Goal: Task Accomplishment & Management: Manage account settings

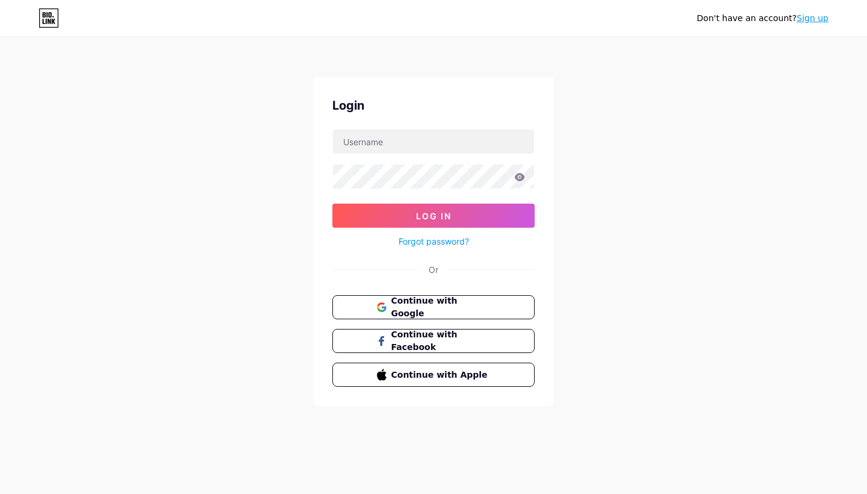
click at [728, 205] on div "Don't have an account? Sign up Login Log In Forgot password? Or Continue with G…" at bounding box center [433, 222] width 867 height 444
click at [462, 305] on span "Continue with Google" at bounding box center [440, 307] width 101 height 26
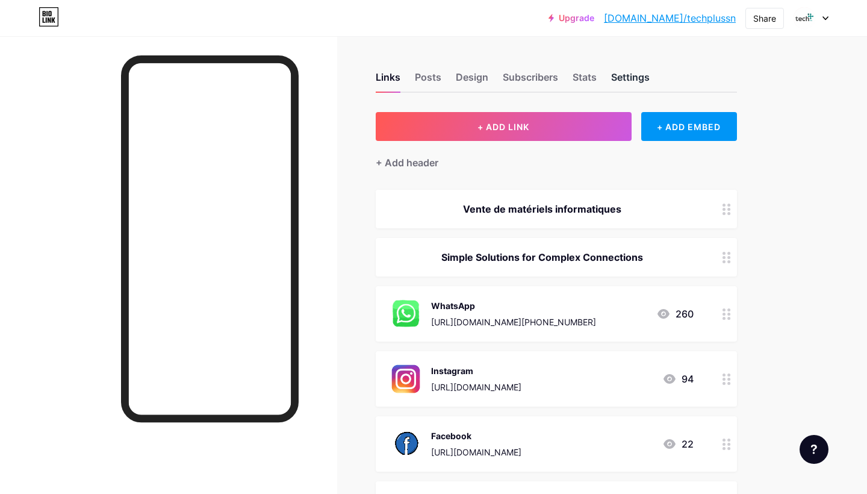
click at [637, 75] on div "Settings" at bounding box center [630, 81] width 39 height 22
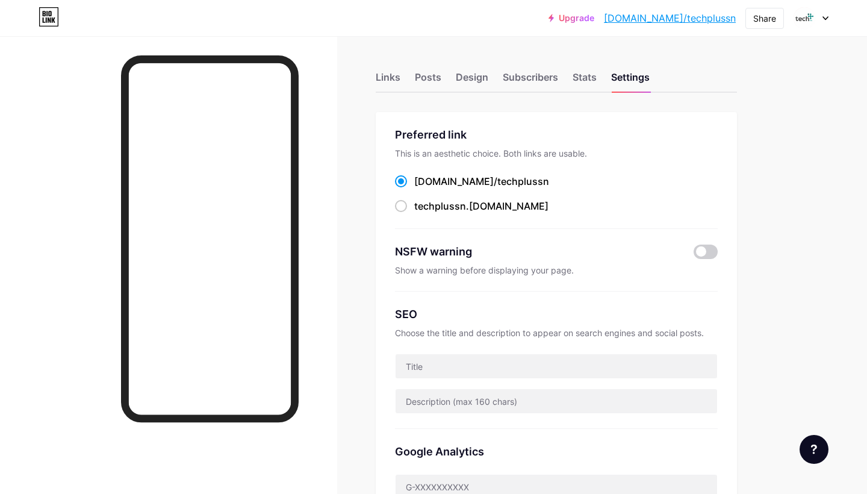
click at [826, 14] on div at bounding box center [810, 18] width 35 height 22
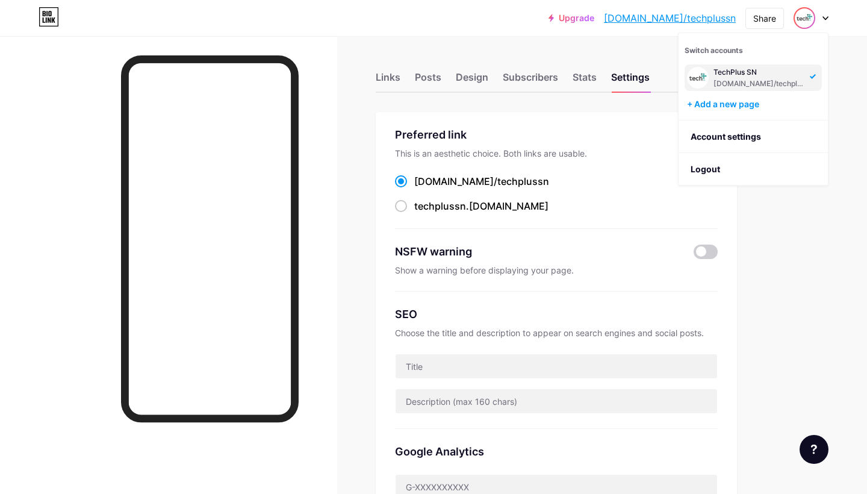
click at [400, 74] on div "Links Posts Design Subscribers Stats Settings" at bounding box center [556, 72] width 361 height 42
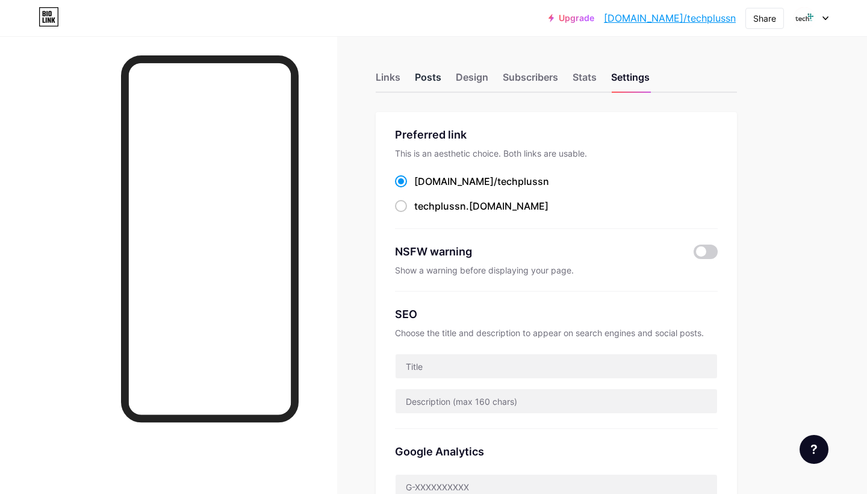
click at [441, 74] on div "Posts" at bounding box center [428, 81] width 26 height 22
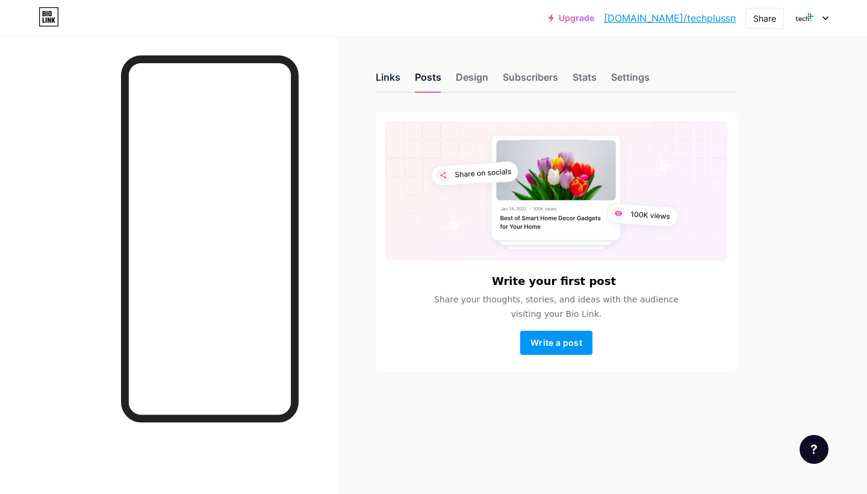
click at [390, 81] on div "Links" at bounding box center [388, 81] width 25 height 22
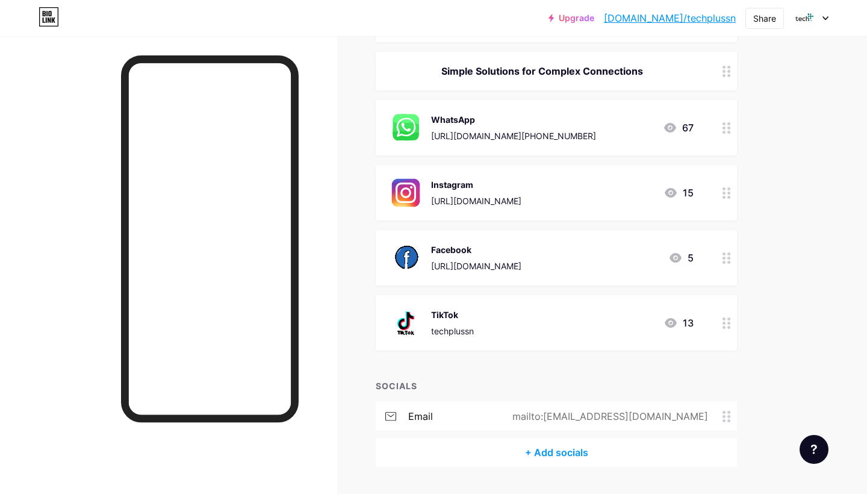
scroll to position [219, 0]
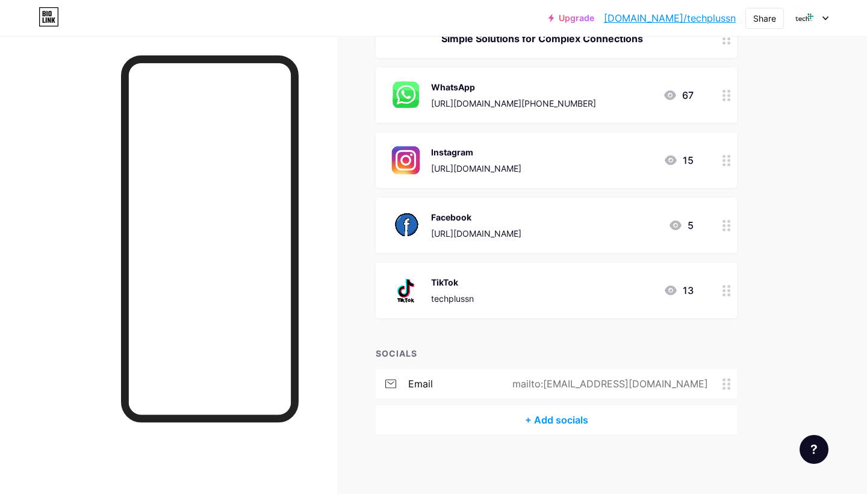
click at [683, 294] on div "13" at bounding box center [678, 290] width 30 height 14
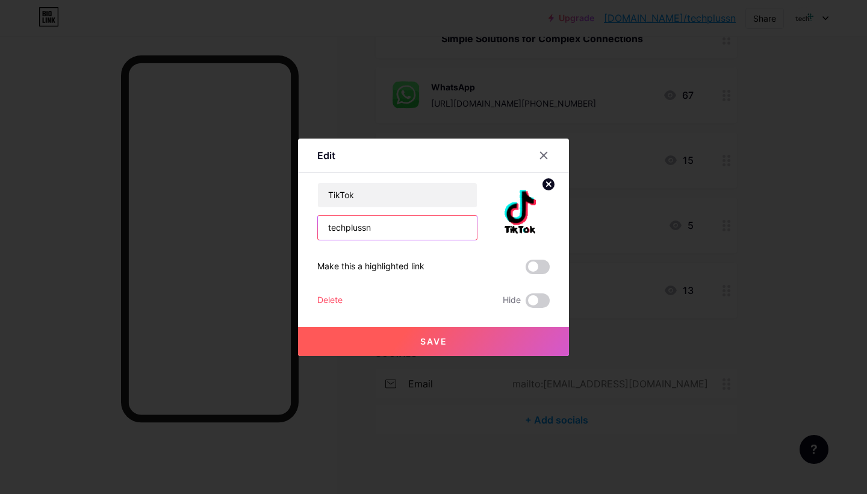
click at [396, 226] on input "techplussn" at bounding box center [397, 228] width 159 height 24
click at [442, 202] on input "TikTok" at bounding box center [397, 195] width 159 height 24
drag, startPoint x: 429, startPoint y: 226, endPoint x: 277, endPoint y: 226, distance: 152.3
click at [277, 226] on div "Edit Content YouTube Play YouTube video without leaving your page. ADD Vimeo Pl…" at bounding box center [433, 247] width 867 height 494
click at [541, 267] on span at bounding box center [538, 266] width 24 height 14
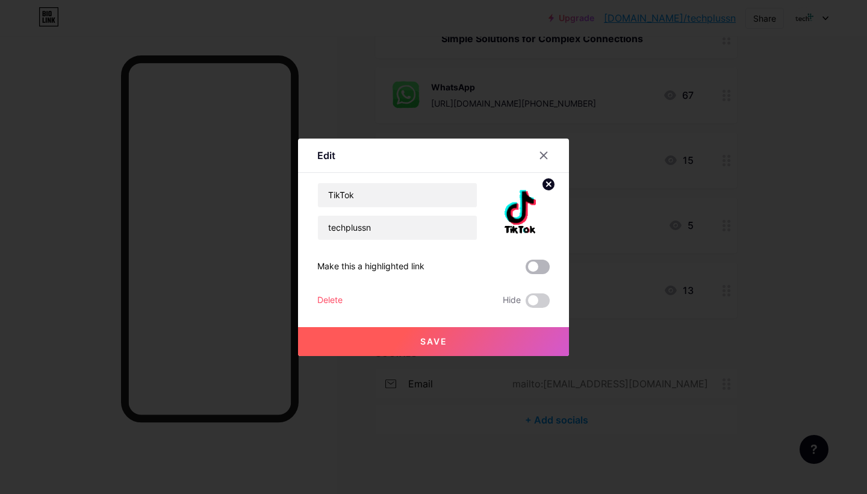
click at [526, 270] on input "checkbox" at bounding box center [526, 270] width 0 height 0
click at [541, 267] on span at bounding box center [538, 266] width 24 height 14
click at [526, 270] on input "checkbox" at bounding box center [526, 270] width 0 height 0
click at [541, 267] on span at bounding box center [538, 266] width 24 height 14
click at [526, 270] on input "checkbox" at bounding box center [526, 270] width 0 height 0
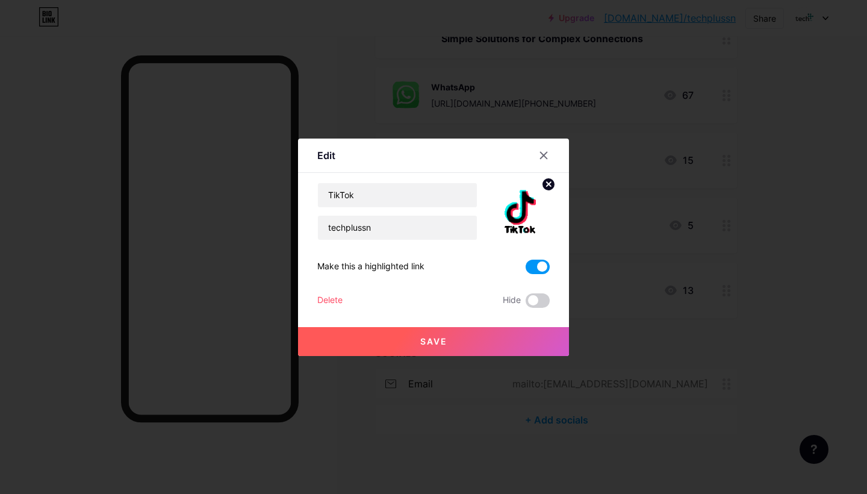
click at [541, 267] on span at bounding box center [538, 266] width 24 height 14
click at [526, 270] on input "checkbox" at bounding box center [526, 270] width 0 height 0
click at [547, 154] on icon at bounding box center [544, 155] width 10 height 10
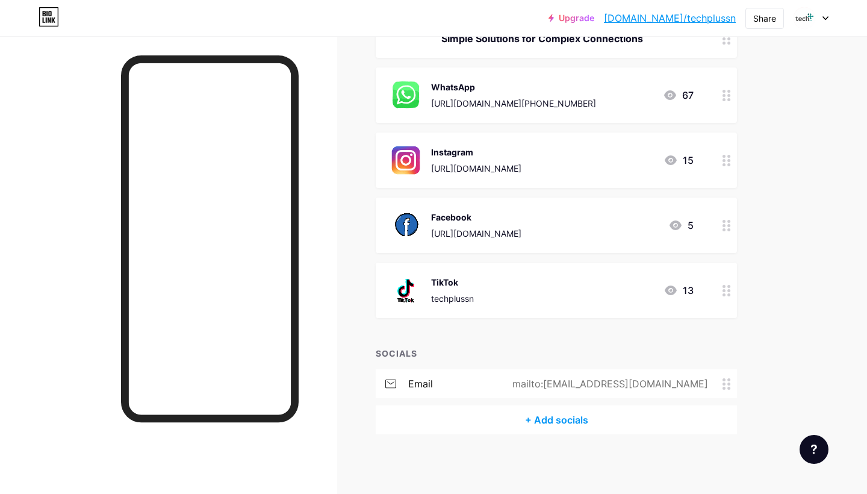
click at [626, 285] on div "TikTok techplussn 13" at bounding box center [541, 289] width 303 height 31
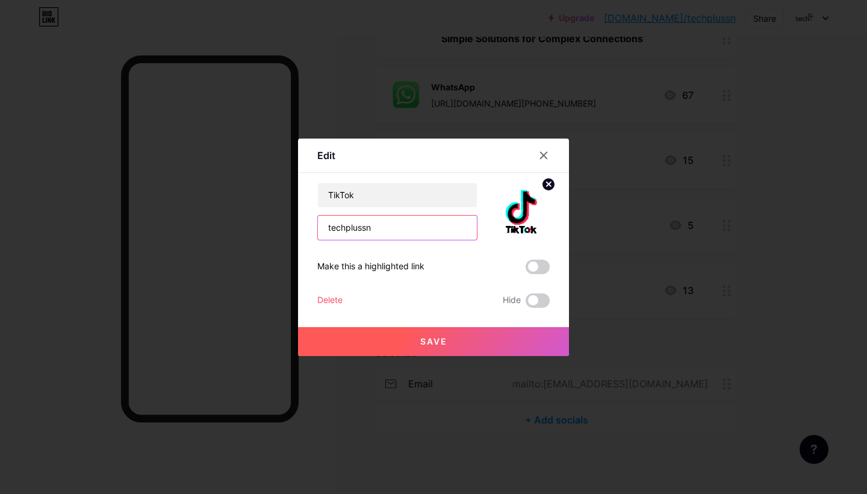
click at [442, 227] on input "techplussn" at bounding box center [397, 228] width 159 height 24
drag, startPoint x: 442, startPoint y: 224, endPoint x: 178, endPoint y: 216, distance: 264.4
click at [178, 216] on div "Edit Content YouTube Play YouTube video without leaving your page. ADD Vimeo Pl…" at bounding box center [433, 247] width 867 height 494
click at [343, 229] on input "text" at bounding box center [397, 228] width 159 height 24
paste input "[URL][DOMAIN_NAME]"
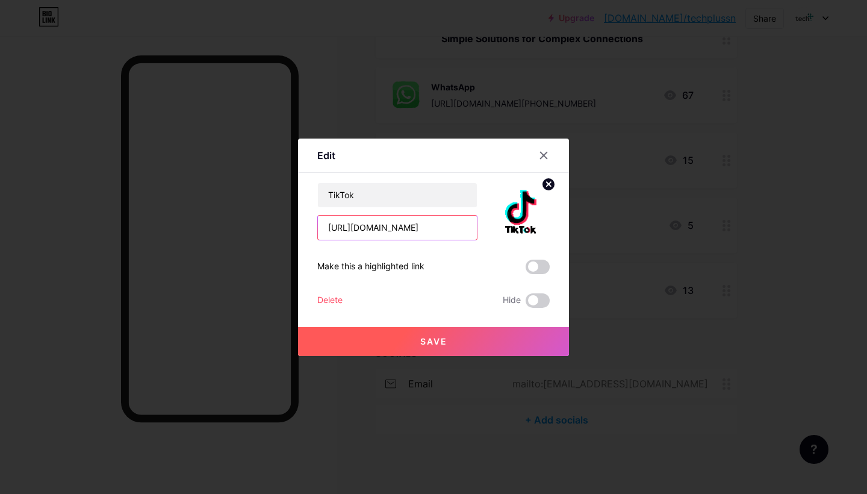
type input "[URL][DOMAIN_NAME]"
click at [461, 346] on button "Save" at bounding box center [433, 341] width 271 height 29
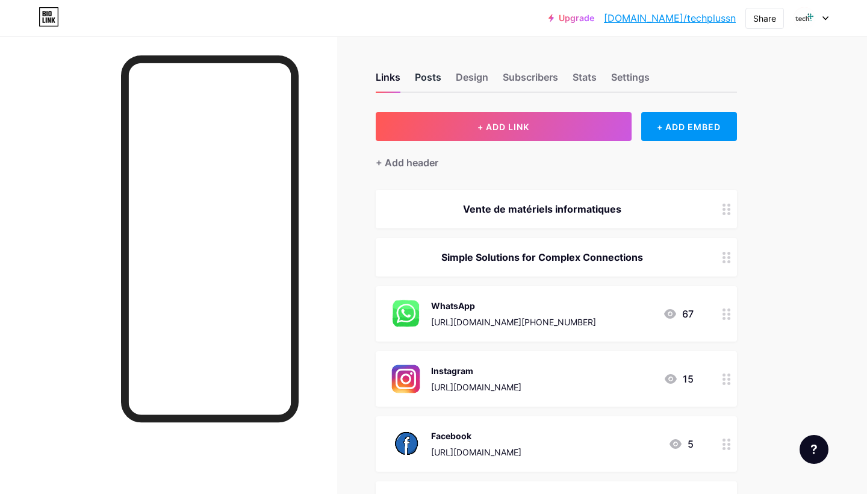
click at [427, 75] on div "Posts" at bounding box center [428, 81] width 26 height 22
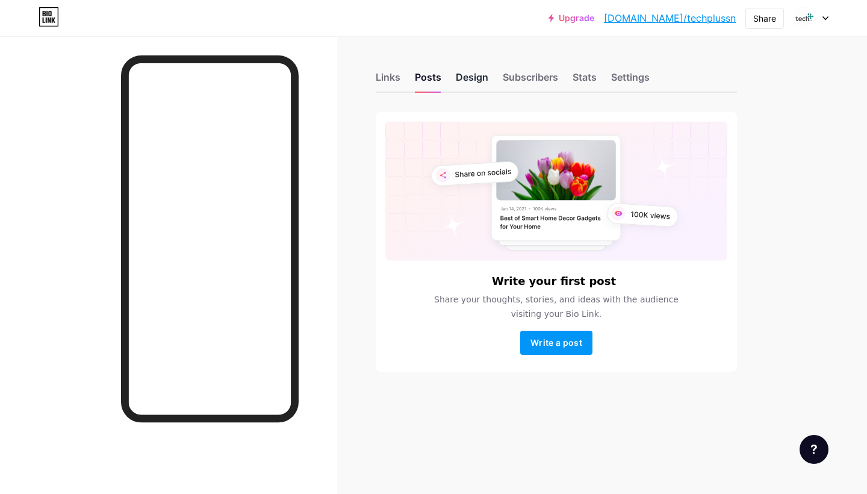
click at [474, 78] on div "Design" at bounding box center [472, 81] width 33 height 22
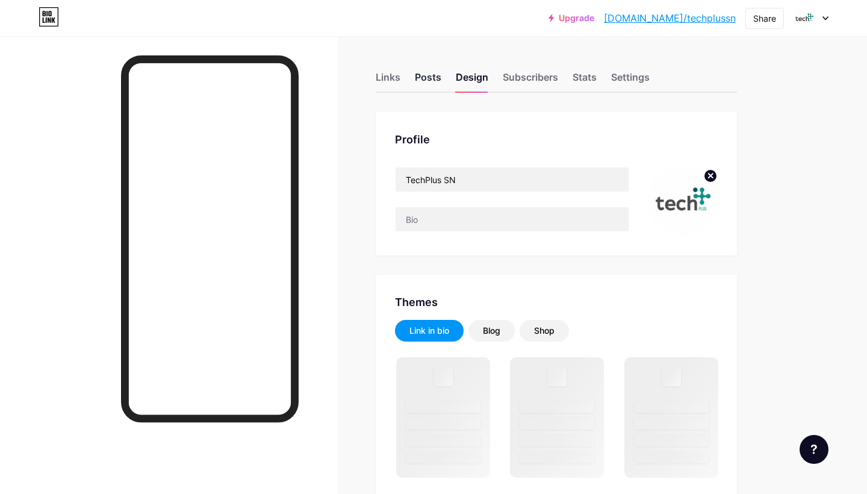
click at [436, 81] on div "Posts" at bounding box center [428, 81] width 26 height 22
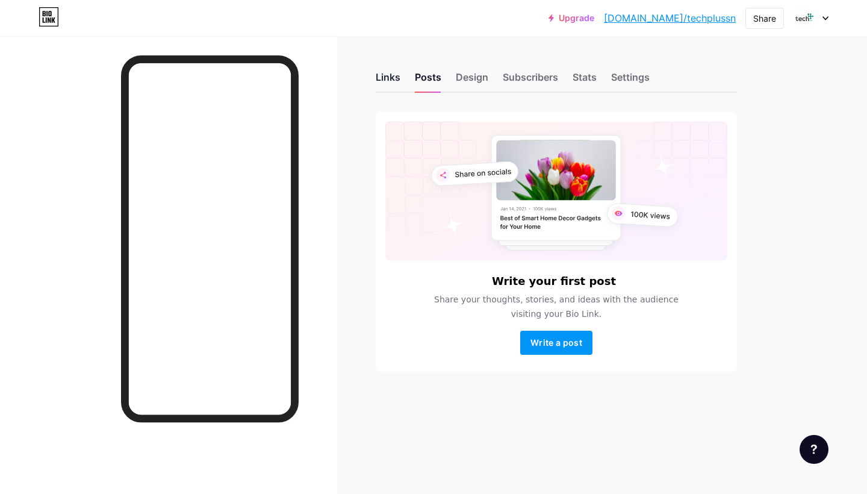
click at [386, 76] on div "Links" at bounding box center [388, 81] width 25 height 22
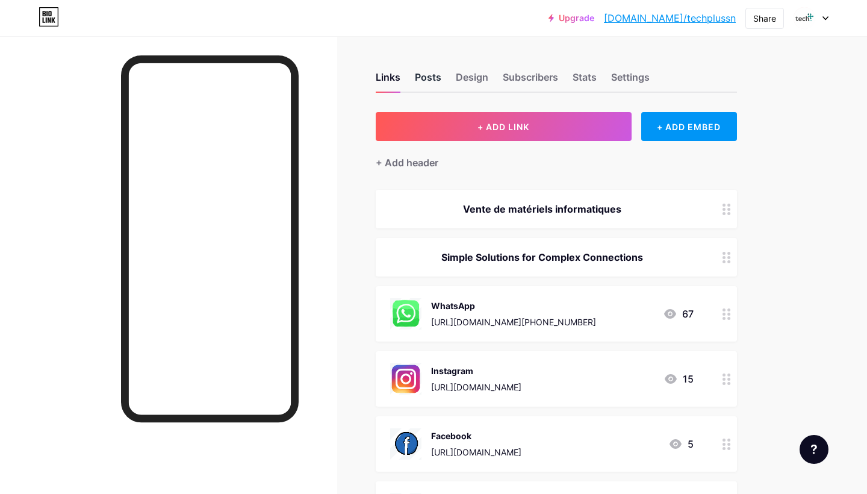
click at [424, 76] on div "Posts" at bounding box center [428, 81] width 26 height 22
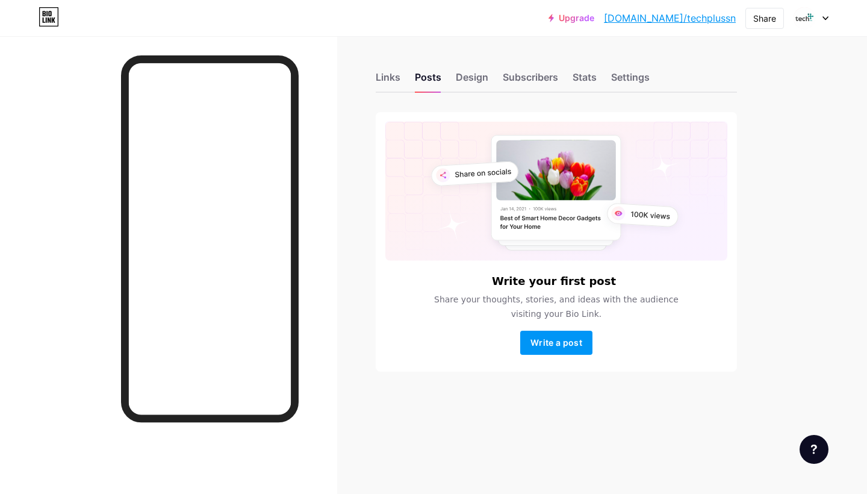
click at [351, 90] on div "Links Posts Design Subscribers Stats Settings Write your first post Share your …" at bounding box center [393, 233] width 787 height 395
click at [386, 74] on div "Links" at bounding box center [388, 81] width 25 height 22
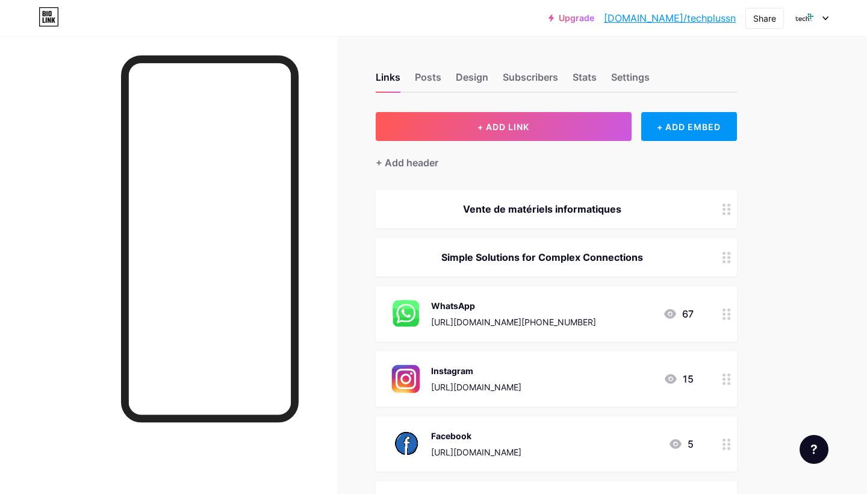
click at [814, 123] on div "Upgrade bio.link/techpl... bio.link/techplussn Share Switch accounts TechPlus S…" at bounding box center [433, 356] width 867 height 713
click at [621, 71] on div "Settings" at bounding box center [630, 81] width 39 height 22
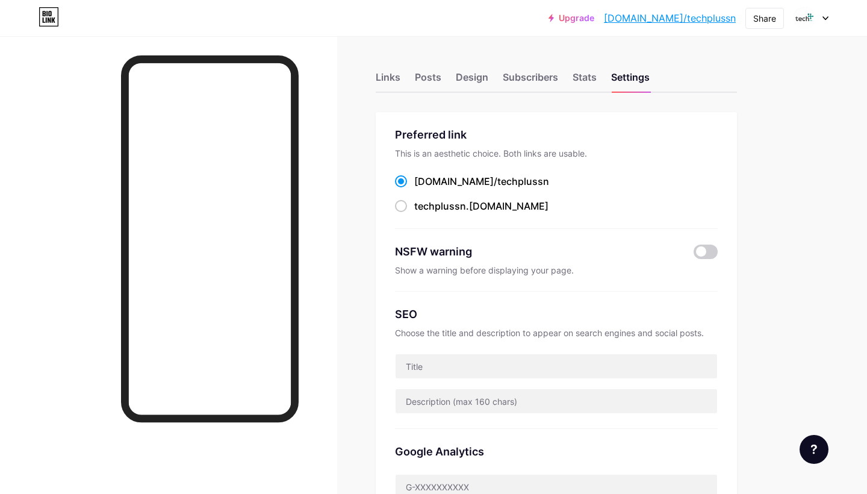
click at [701, 114] on div "Preferred link This is an aesthetic choice. Both links are usable. [DOMAIN_NAME…" at bounding box center [556, 358] width 361 height 492
